Goal: Information Seeking & Learning: Check status

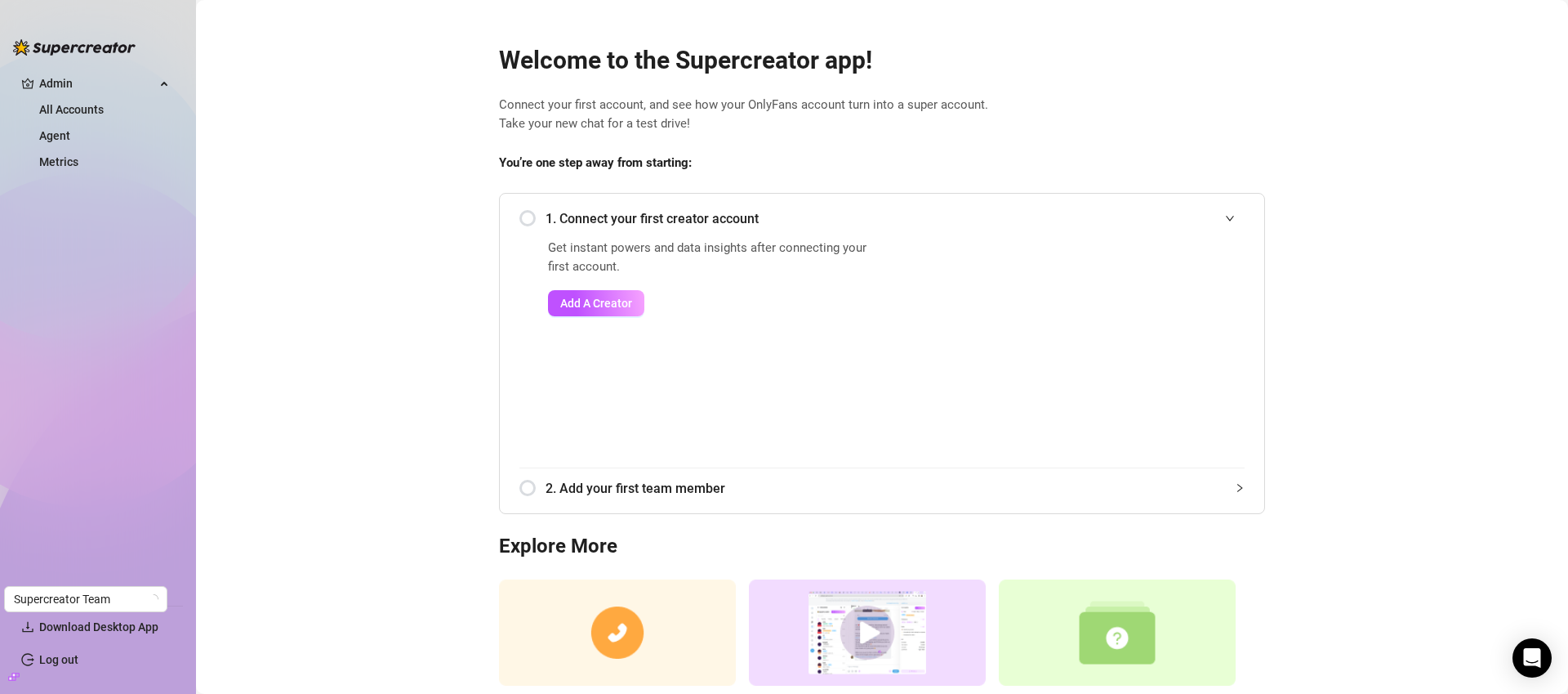
click at [566, 59] on h2 "Welcome to the Supercreator app!" at bounding box center [882, 60] width 766 height 31
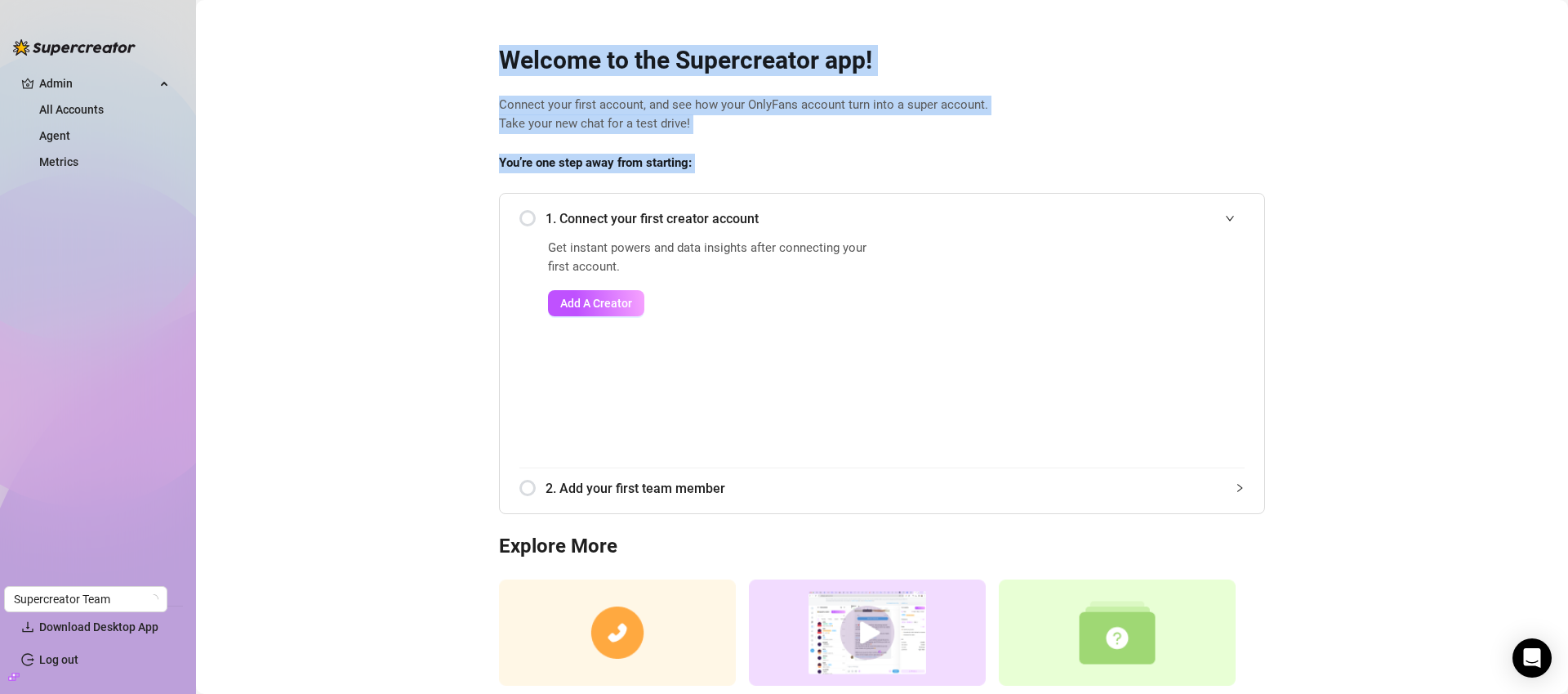
drag, startPoint x: 566, startPoint y: 59, endPoint x: 582, endPoint y: 157, distance: 99.3
click at [582, 157] on div "Welcome to the Supercreator app! Connect your first account, and see how your O…" at bounding box center [881, 387] width 792 height 725
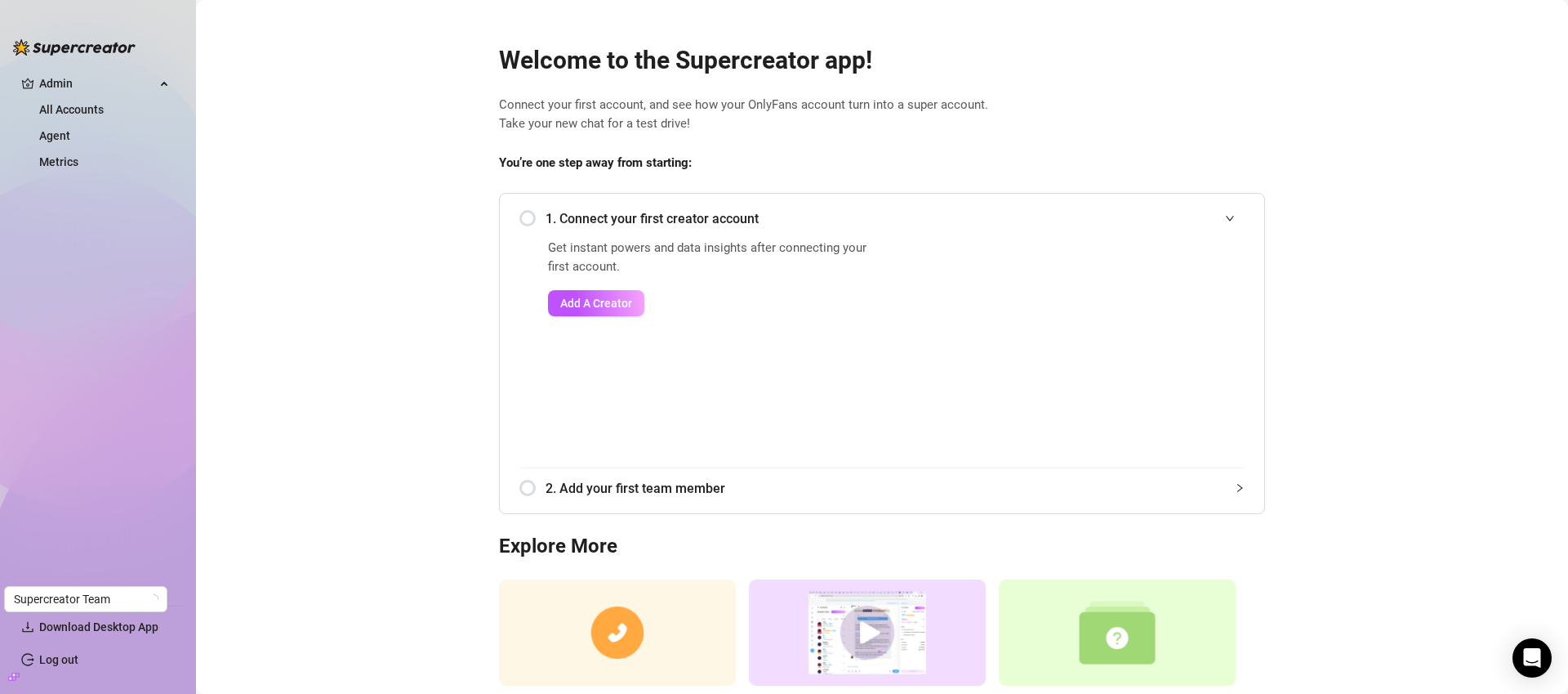
click at [583, 157] on strong "You’re one step away from starting:" at bounding box center [595, 162] width 192 height 15
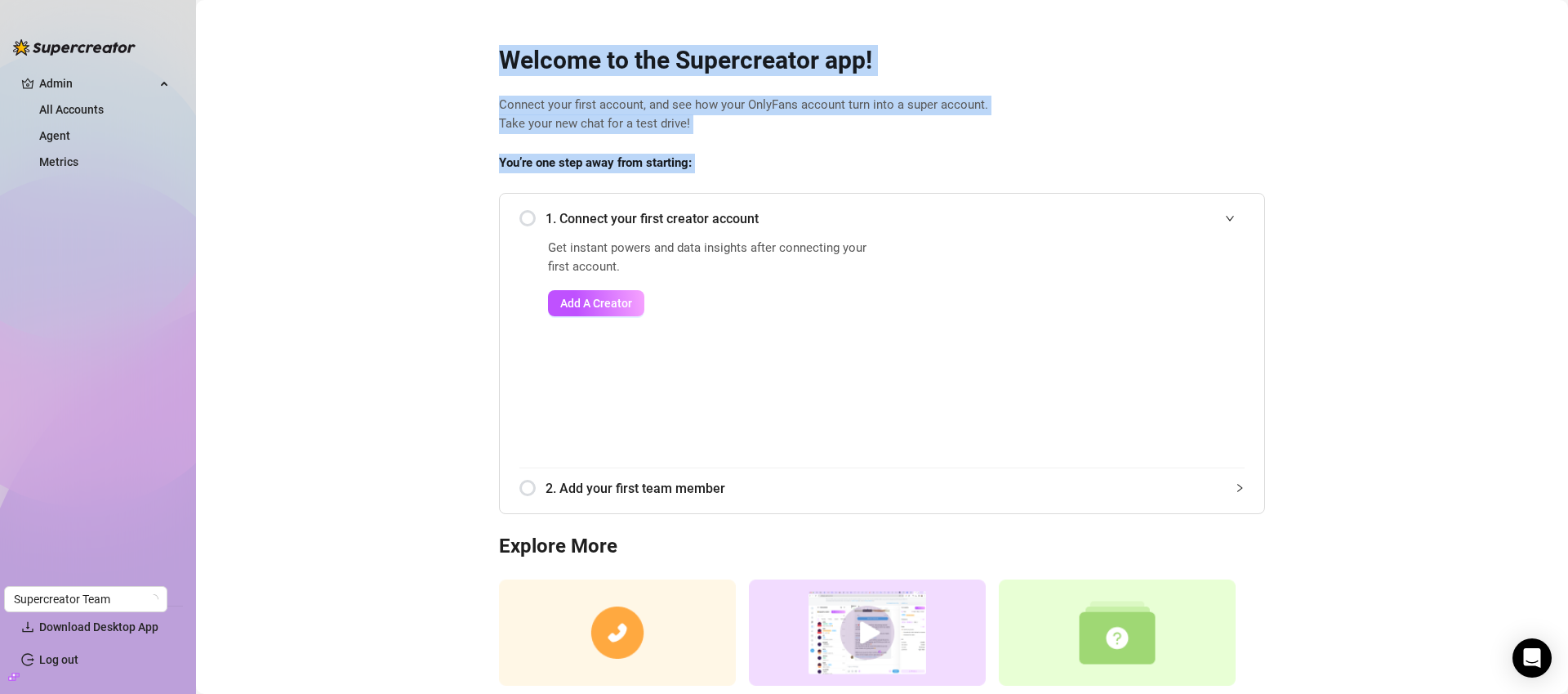
drag, startPoint x: 579, startPoint y: 136, endPoint x: 561, endPoint y: 66, distance: 72.3
click at [561, 66] on div "Welcome to the Supercreator app! Connect your first account, and see how your O…" at bounding box center [881, 387] width 792 height 725
click at [561, 66] on h2 "Welcome to the Supercreator app!" at bounding box center [882, 60] width 766 height 31
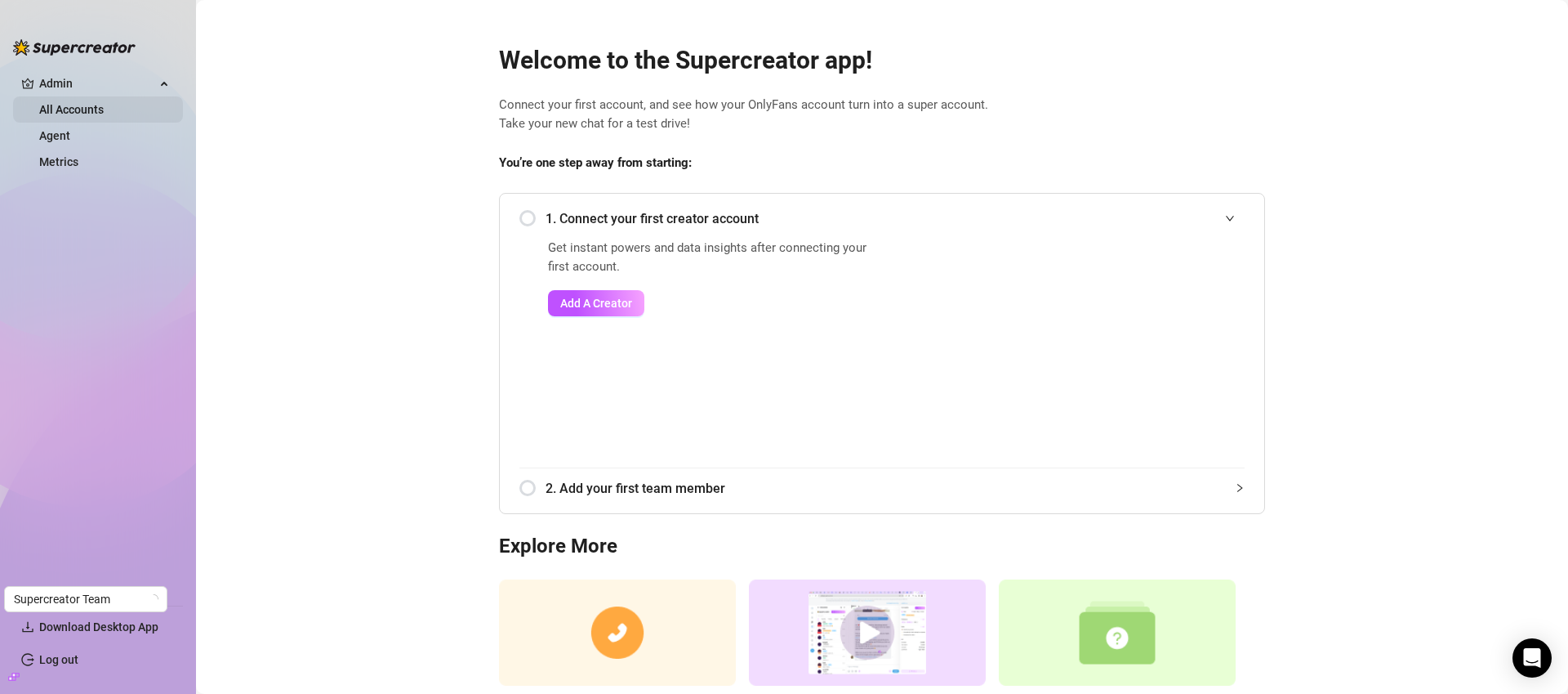
click at [88, 109] on link "All Accounts" at bounding box center [71, 109] width 64 height 13
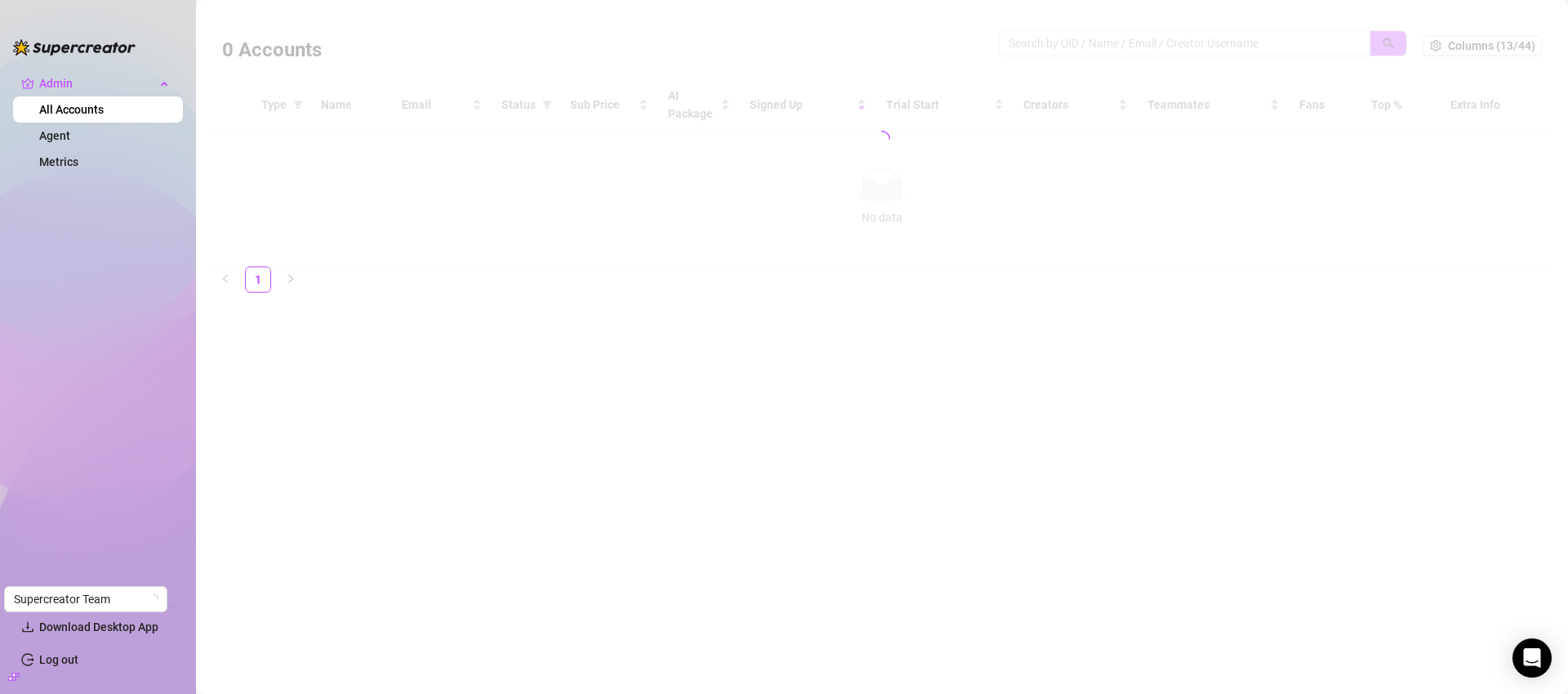
click at [1109, 41] on div at bounding box center [881, 139] width 1339 height 255
click at [1108, 41] on div at bounding box center [881, 139] width 1339 height 255
click at [70, 133] on link "Agent" at bounding box center [54, 135] width 31 height 13
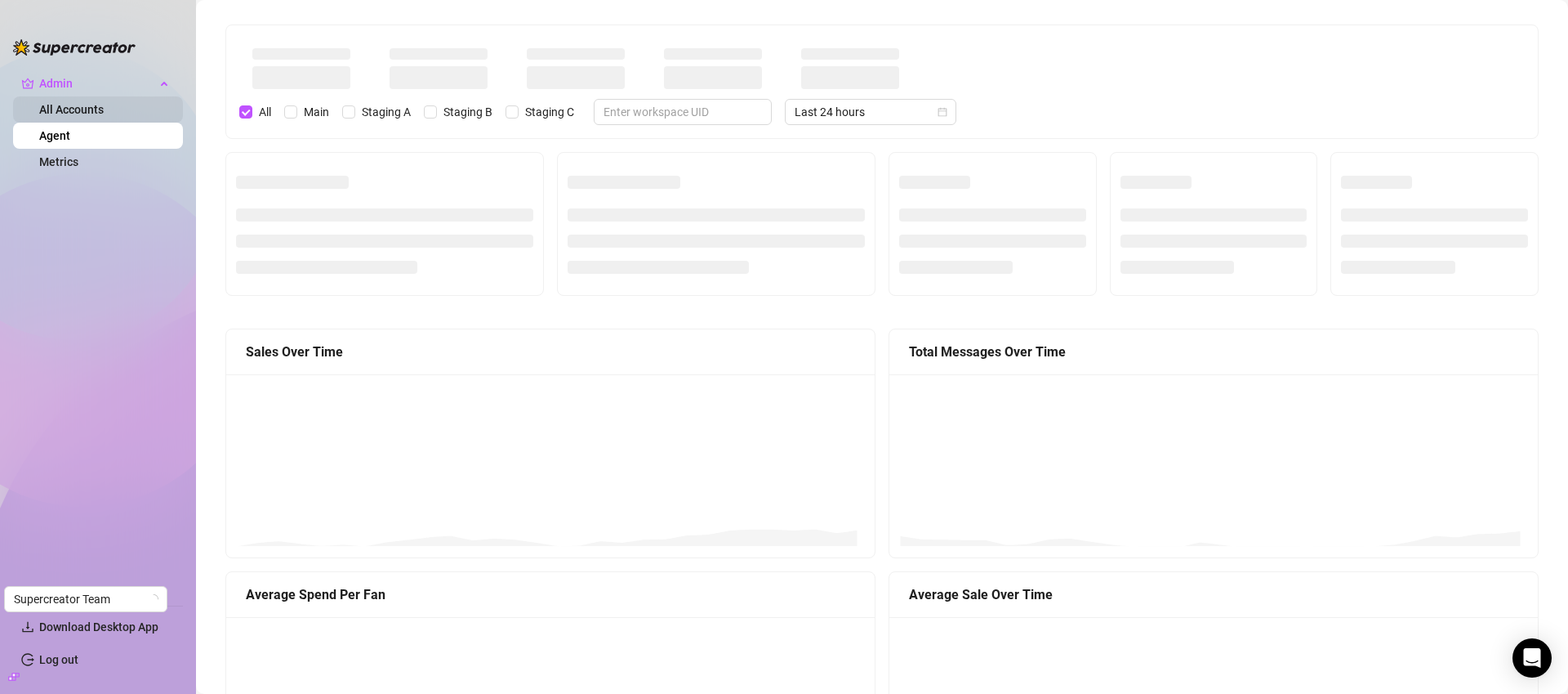
click at [68, 112] on link "All Accounts" at bounding box center [71, 109] width 64 height 13
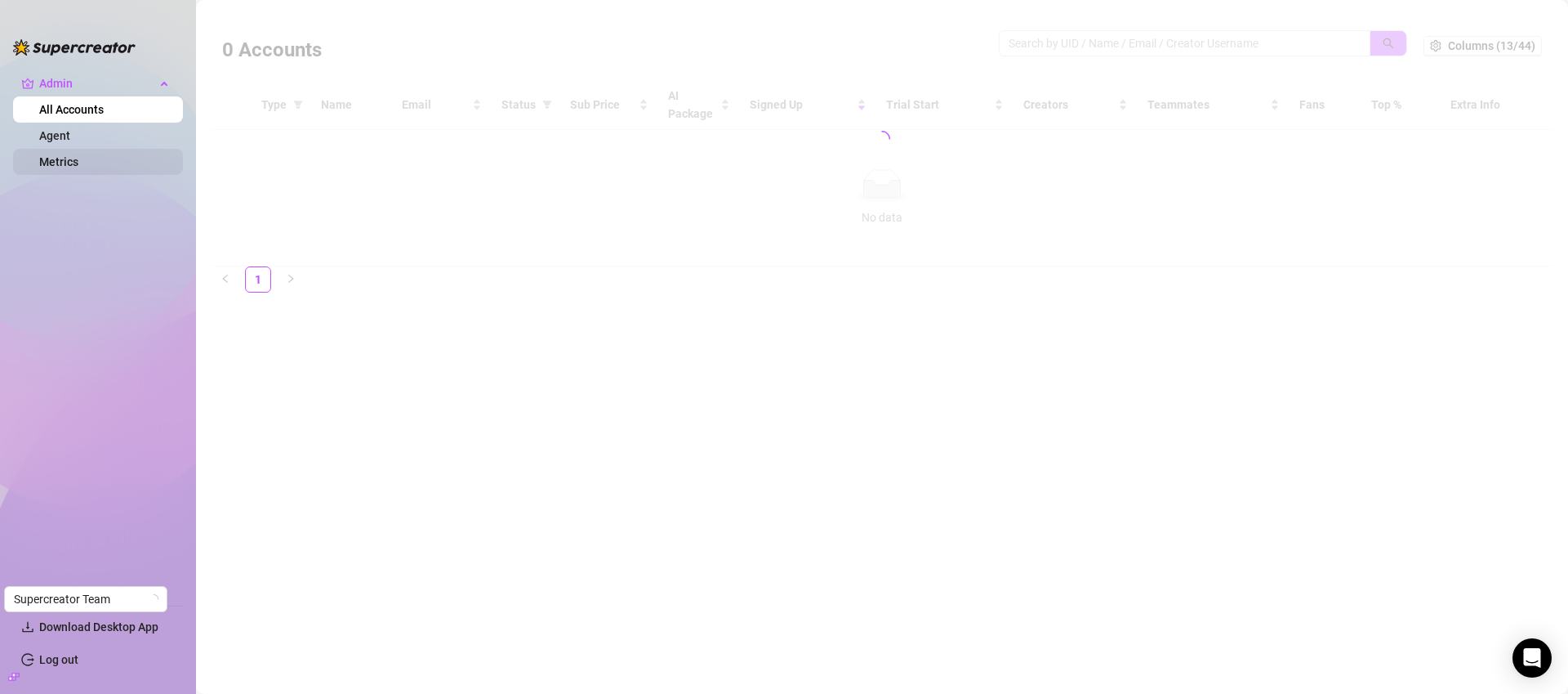
click at [76, 155] on link "Metrics" at bounding box center [59, 161] width 39 height 13
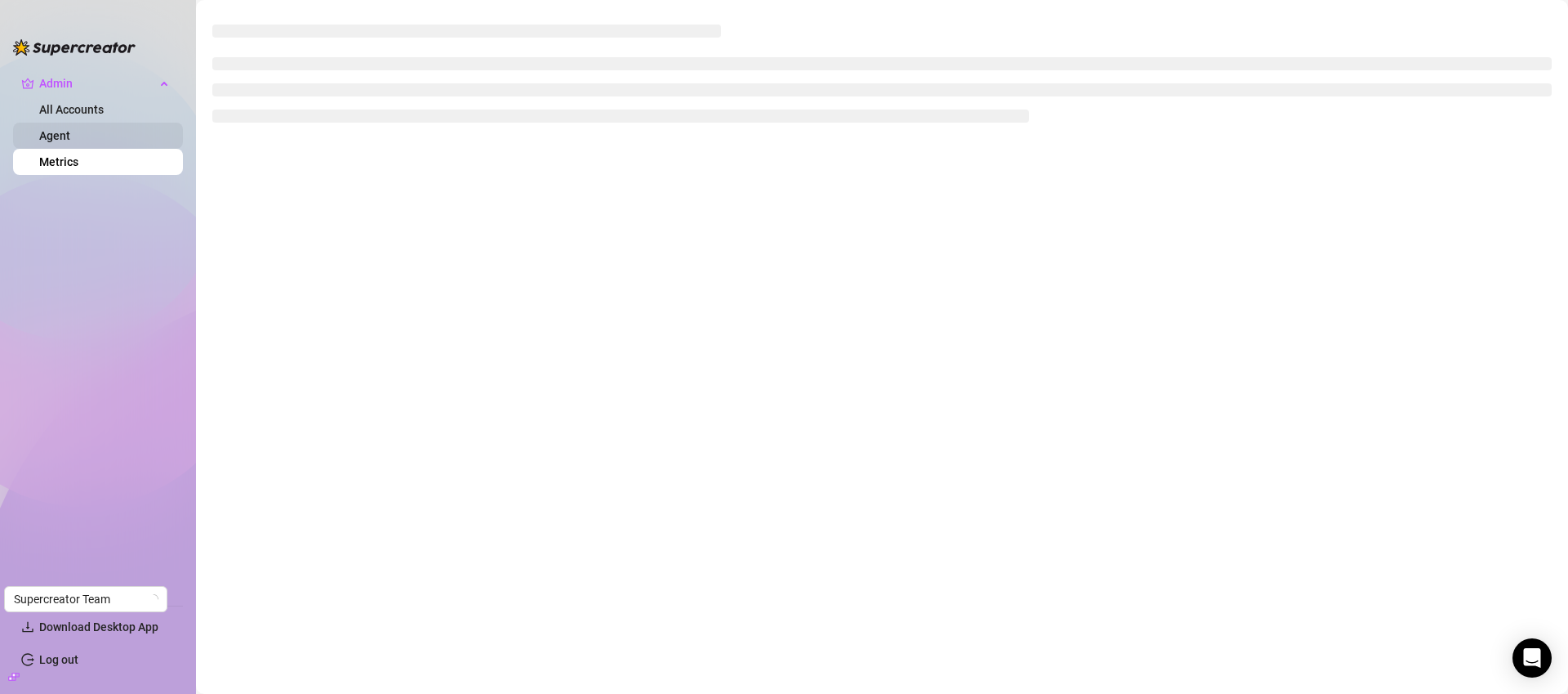
click at [70, 129] on link "Agent" at bounding box center [54, 135] width 31 height 13
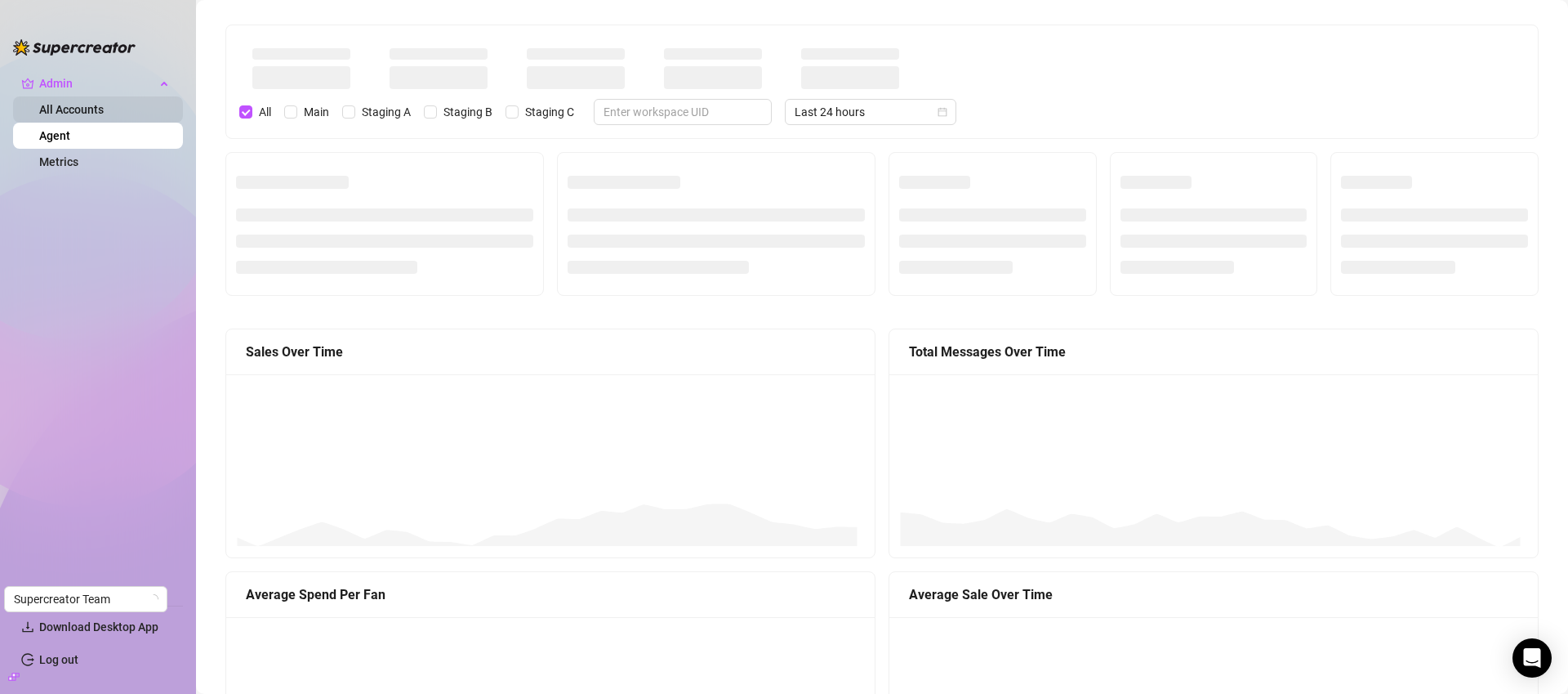
click at [85, 116] on link "All Accounts" at bounding box center [71, 109] width 64 height 13
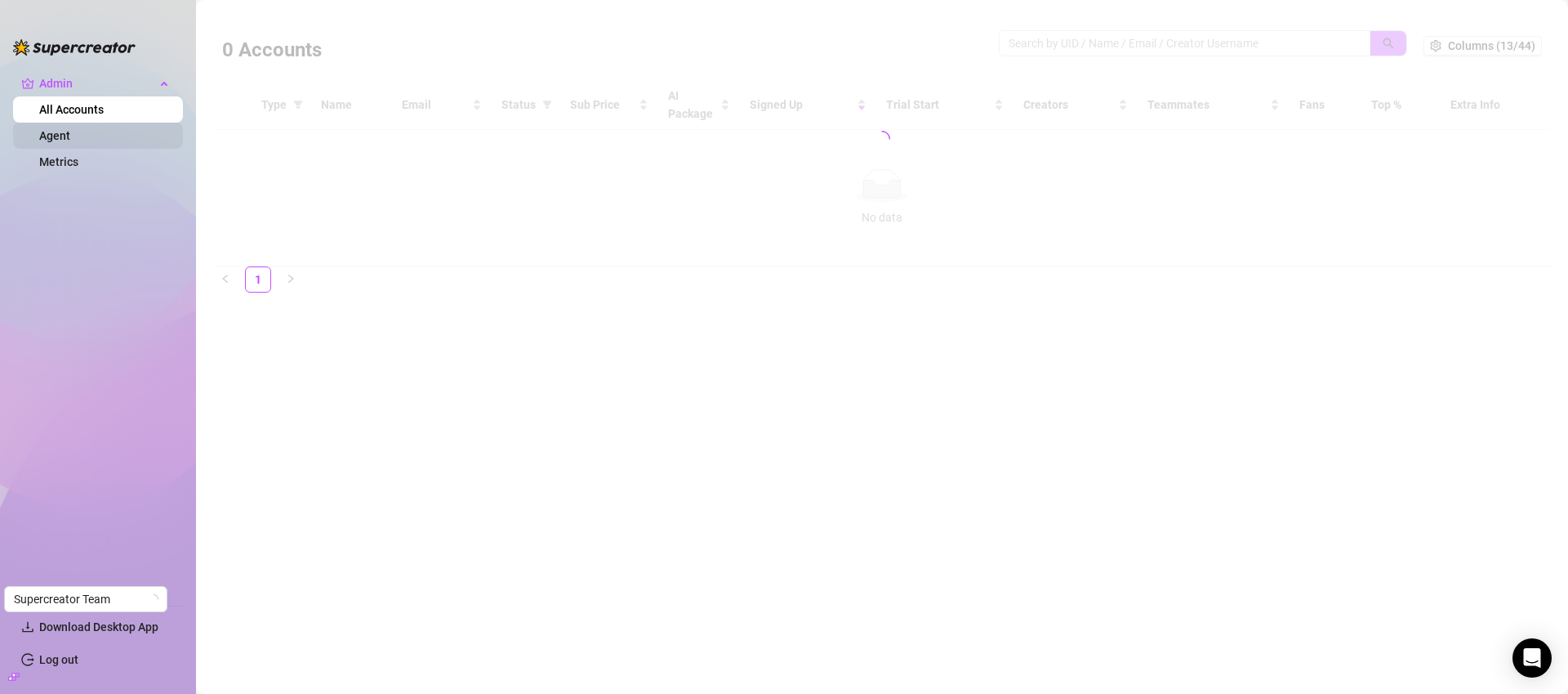
click at [70, 137] on link "Agent" at bounding box center [54, 135] width 31 height 13
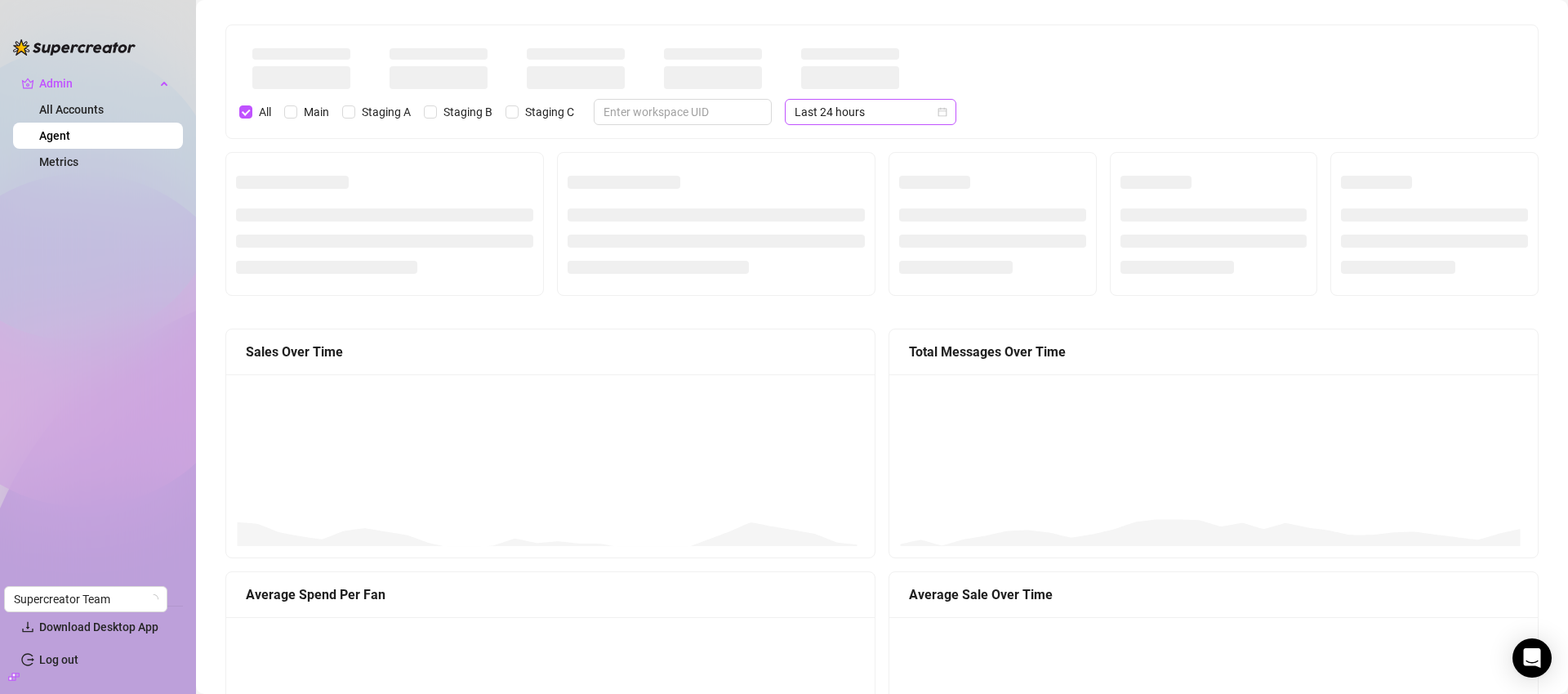
click at [900, 105] on span "Last 24 hours" at bounding box center [870, 112] width 152 height 25
click at [822, 169] on div "Last 7 days" at bounding box center [858, 171] width 145 height 18
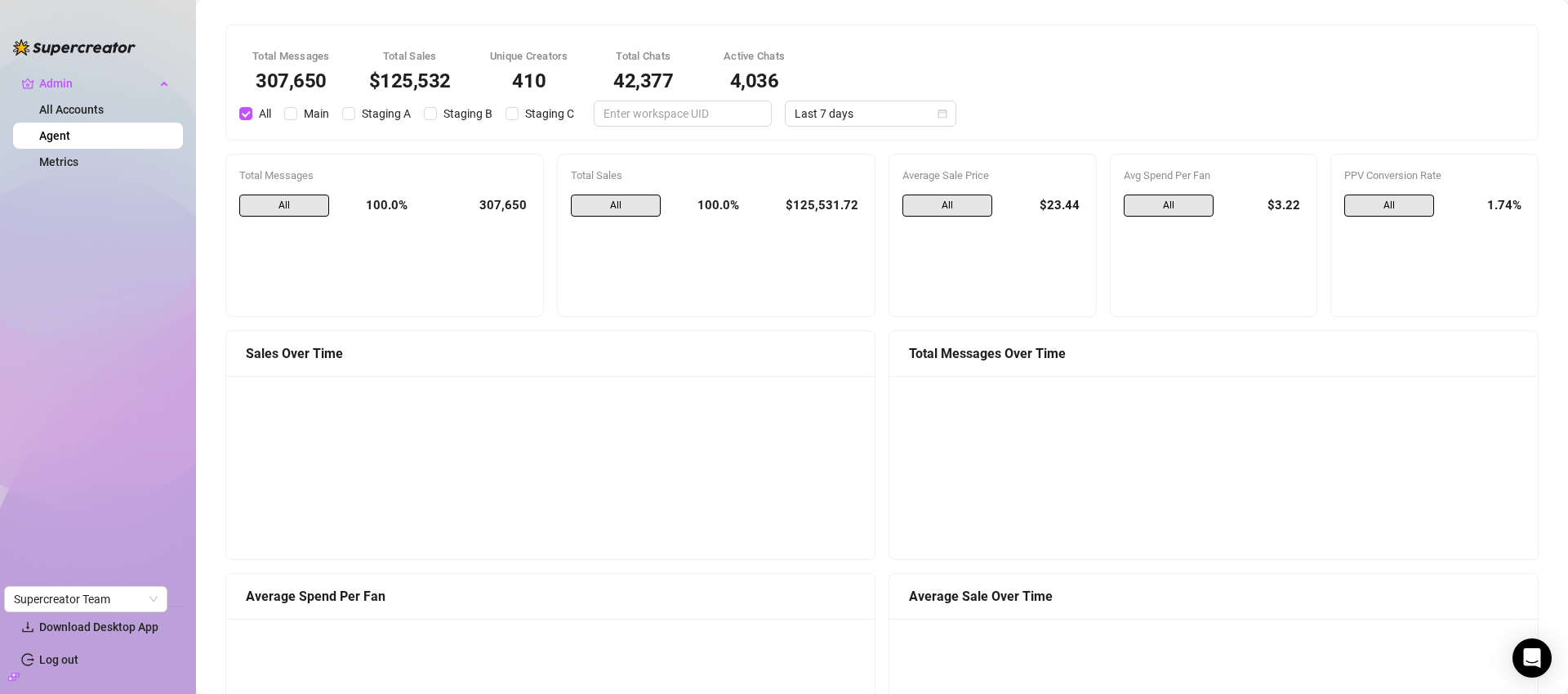
click at [473, 202] on div "307,650" at bounding box center [475, 205] width 110 height 23
click at [475, 201] on div "307,650" at bounding box center [475, 205] width 110 height 23
click at [489, 201] on div "307,650" at bounding box center [475, 205] width 110 height 23
click at [490, 201] on div "307,650" at bounding box center [475, 205] width 110 height 23
